Goal: Information Seeking & Learning: Learn about a topic

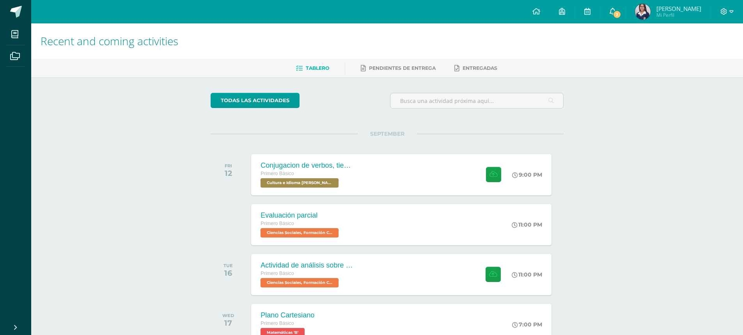
click at [621, 15] on span "2" at bounding box center [616, 14] width 9 height 9
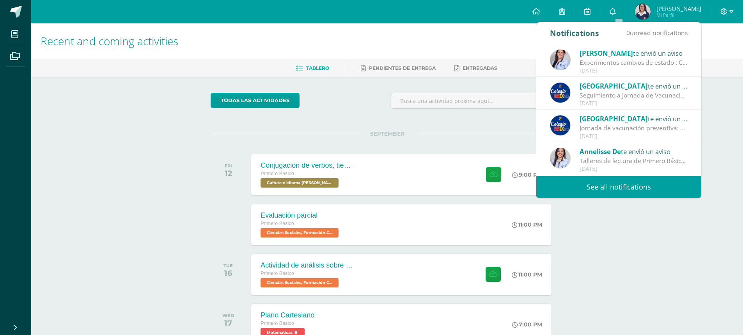
click at [612, 58] on div "Experimentos cambios de estado : Chicas! No olviden realizar los experimentos d…" at bounding box center [633, 62] width 108 height 9
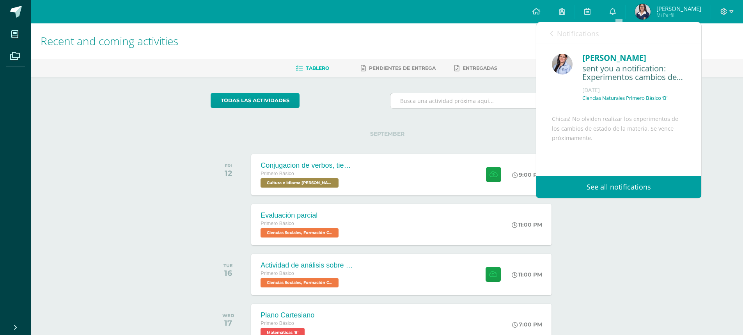
click at [428, 105] on input "text" at bounding box center [476, 100] width 173 height 15
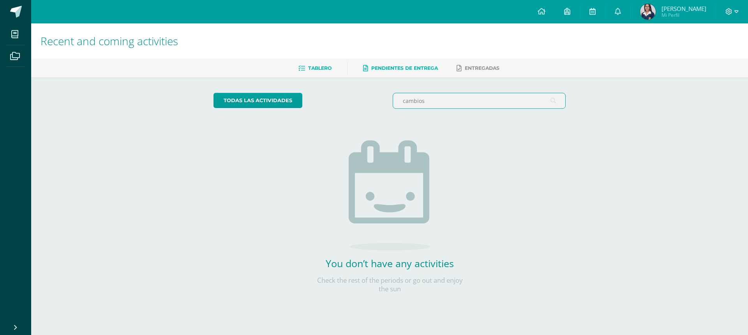
type input "cambios"
click at [407, 70] on span "Pendientes de entrega" at bounding box center [404, 68] width 67 height 6
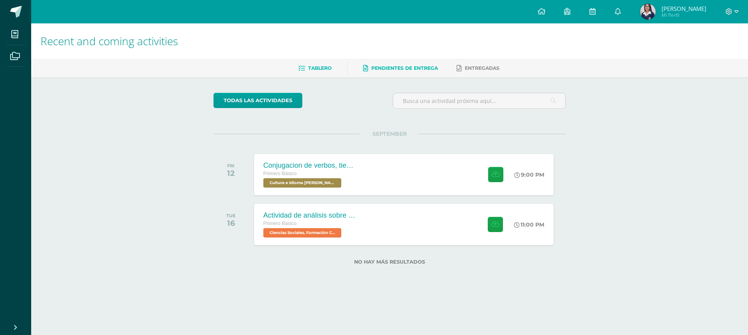
click at [322, 71] on span "Tablero" at bounding box center [319, 68] width 23 height 6
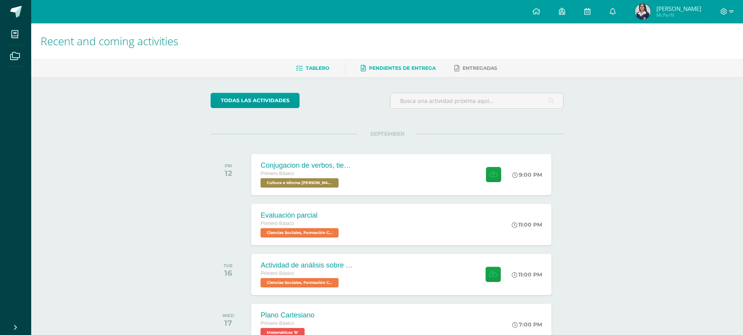
click at [369, 67] on span "Pendientes de entrega" at bounding box center [402, 68] width 67 height 6
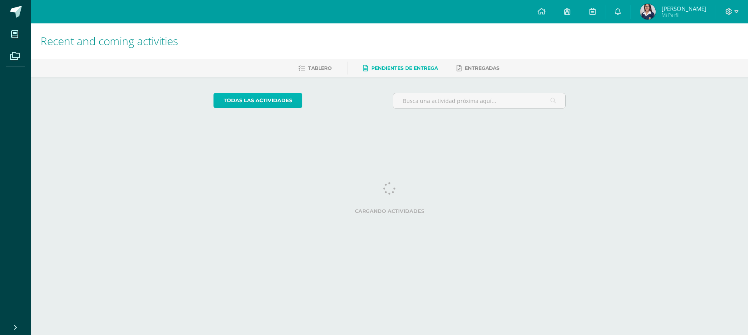
click at [256, 97] on link "todas las Actividades" at bounding box center [258, 100] width 89 height 15
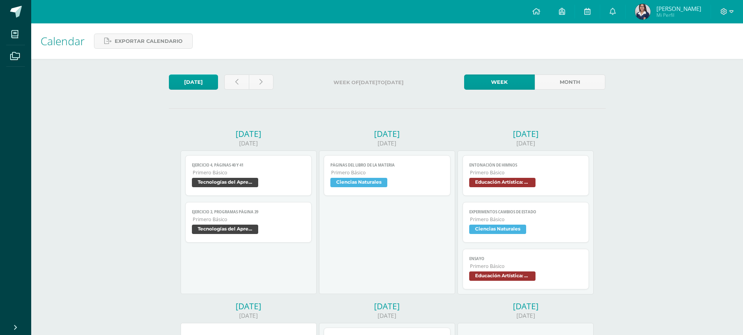
click at [385, 161] on link "Páginas del libro de la materia Primero Básico Ciencias Naturales" at bounding box center [387, 175] width 127 height 41
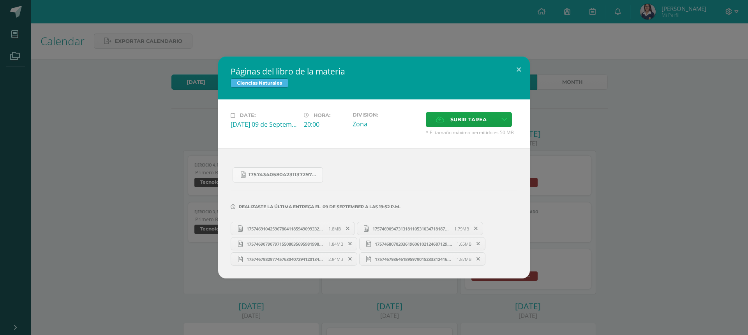
click at [279, 229] on span "17574691042596780411859490993327.jpg" at bounding box center [286, 229] width 86 height 6
click at [279, 177] on span "17574340580423113729755887061151.jpg" at bounding box center [284, 175] width 70 height 6
click at [518, 72] on button at bounding box center [519, 70] width 22 height 27
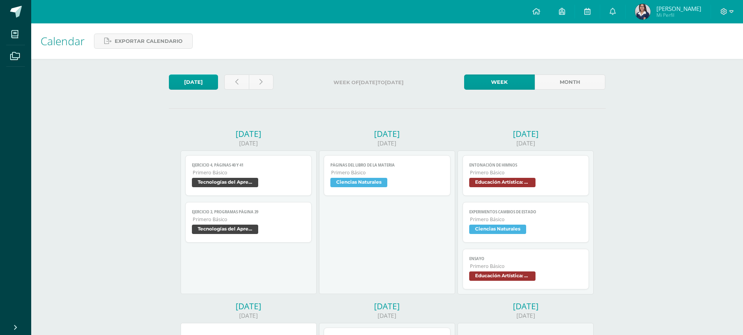
click at [496, 227] on span "Ciencias Naturales" at bounding box center [497, 229] width 57 height 9
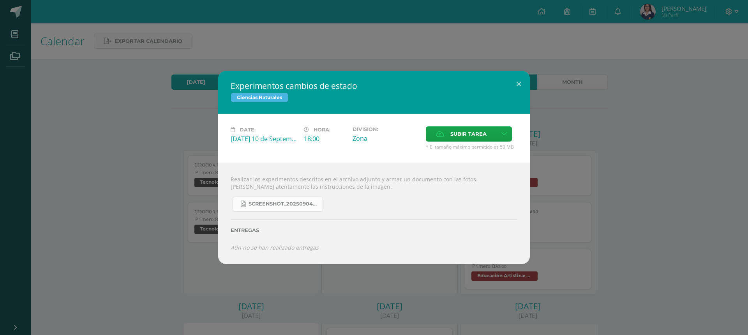
click at [258, 202] on span "Screenshot_20250904_132635_OneDrive.jpg" at bounding box center [284, 204] width 70 height 6
click at [518, 86] on button at bounding box center [519, 84] width 22 height 27
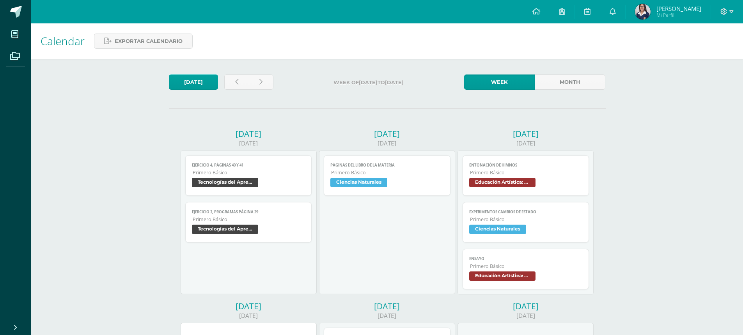
click at [494, 225] on span "Ciencias Naturales" at bounding box center [497, 229] width 57 height 9
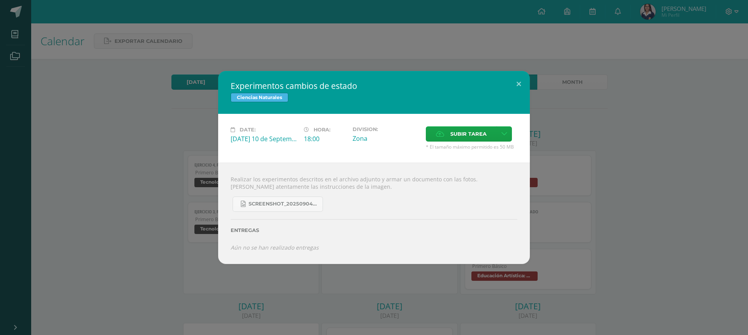
click at [266, 139] on div "Wednesday 10 de September" at bounding box center [264, 138] width 67 height 9
click at [280, 204] on span "Screenshot_20250904_132635_OneDrive.jpg" at bounding box center [284, 204] width 70 height 6
